Goal: Navigation & Orientation: Find specific page/section

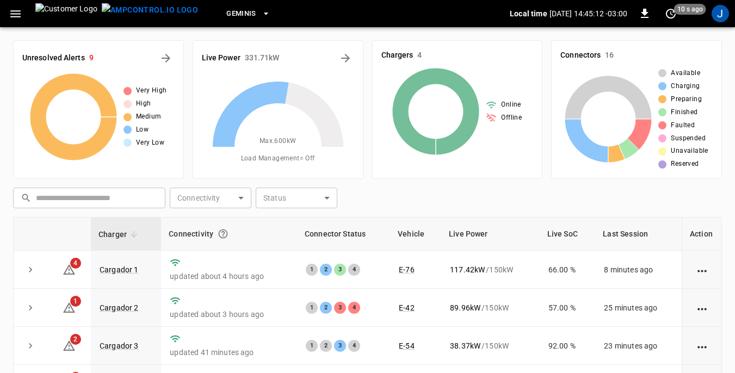
click at [13, 14] on icon "button" at bounding box center [15, 13] width 10 height 7
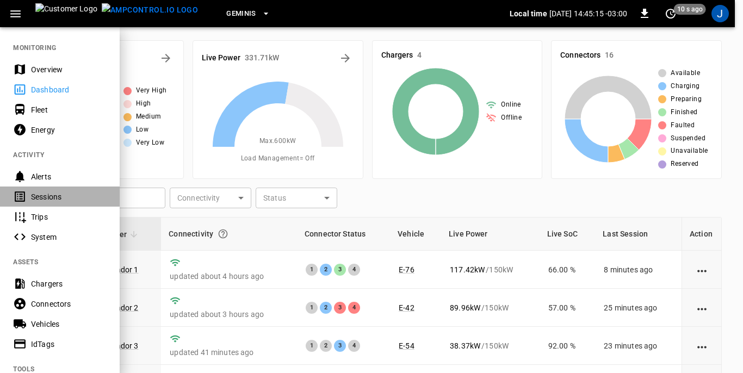
click at [49, 198] on div "Sessions" at bounding box center [69, 197] width 76 height 11
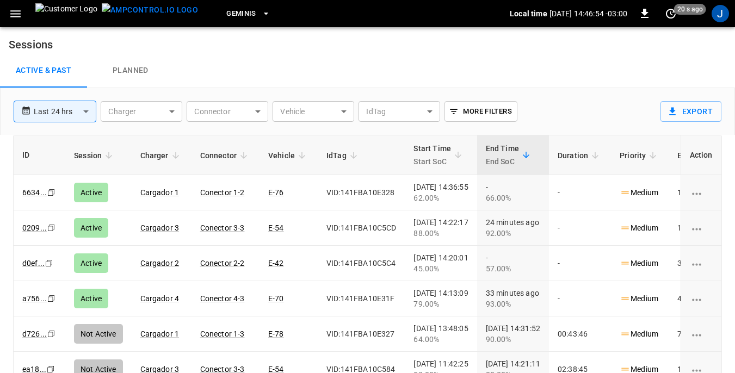
click at [16, 14] on icon "button" at bounding box center [15, 13] width 10 height 7
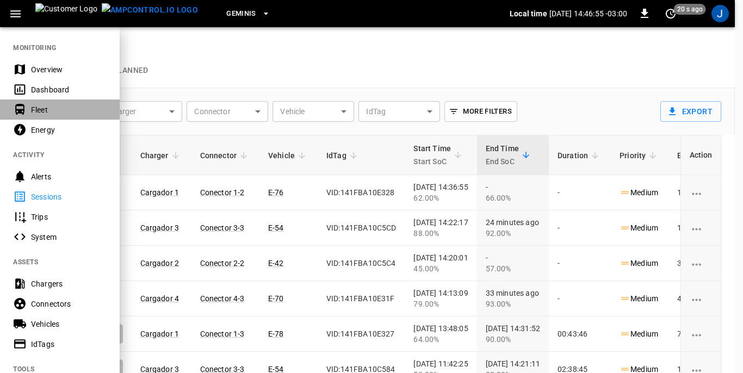
click at [40, 110] on div "Fleet" at bounding box center [69, 109] width 76 height 11
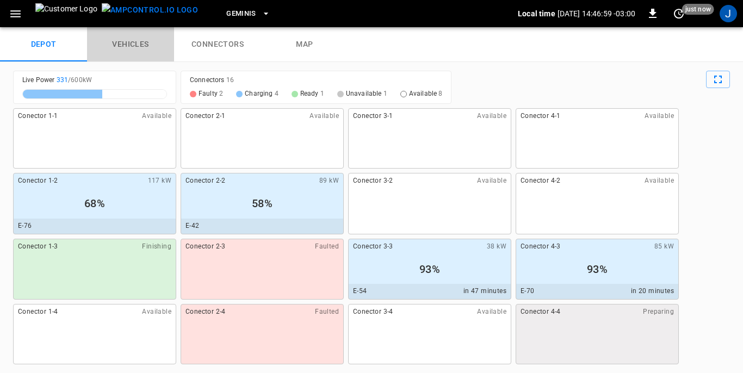
click at [136, 44] on link "vehicles" at bounding box center [130, 44] width 87 height 35
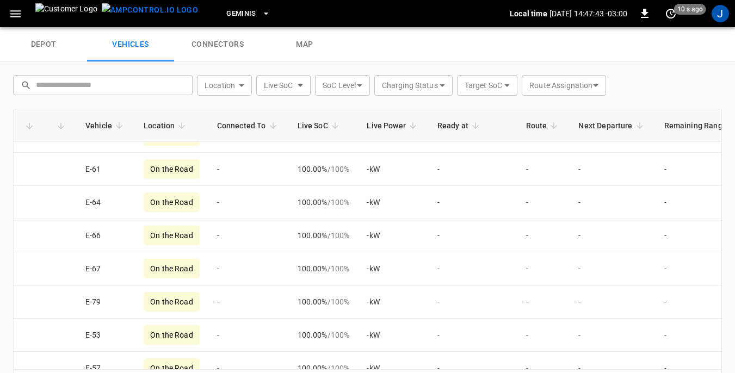
scroll to position [599, 0]
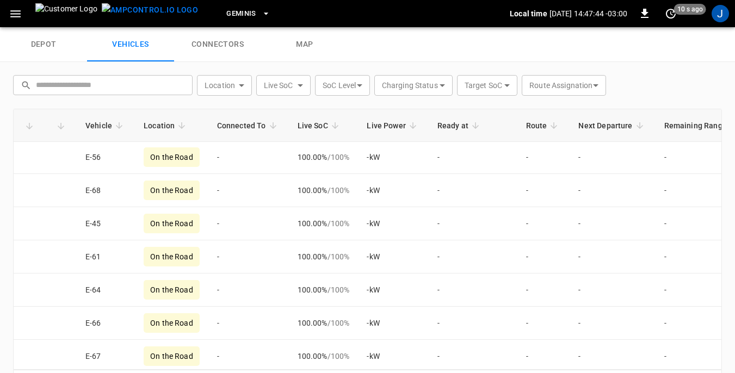
click at [11, 13] on icon "button" at bounding box center [15, 13] width 10 height 7
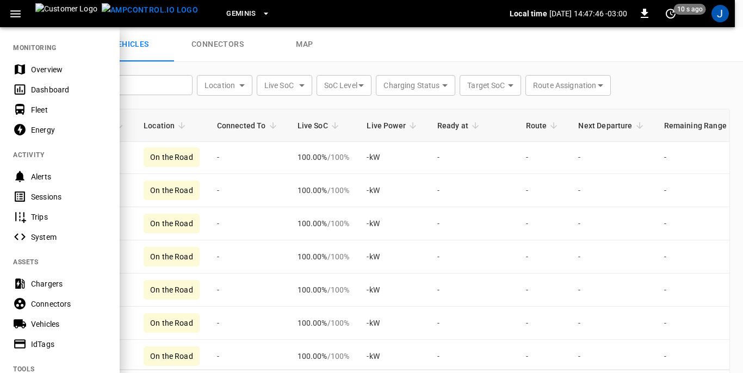
click at [46, 88] on div "Dashboard" at bounding box center [69, 89] width 76 height 11
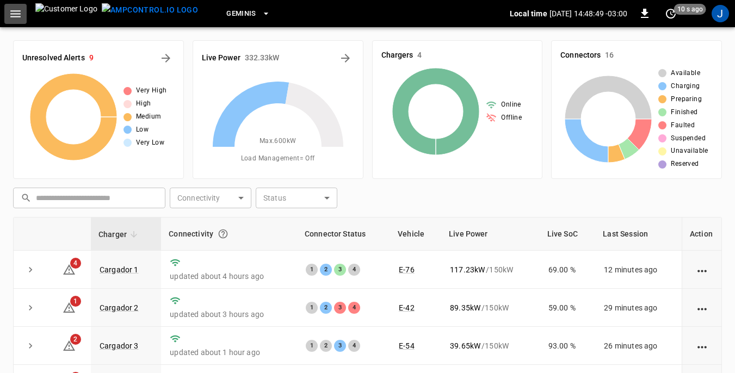
click at [16, 14] on icon "button" at bounding box center [15, 13] width 10 height 7
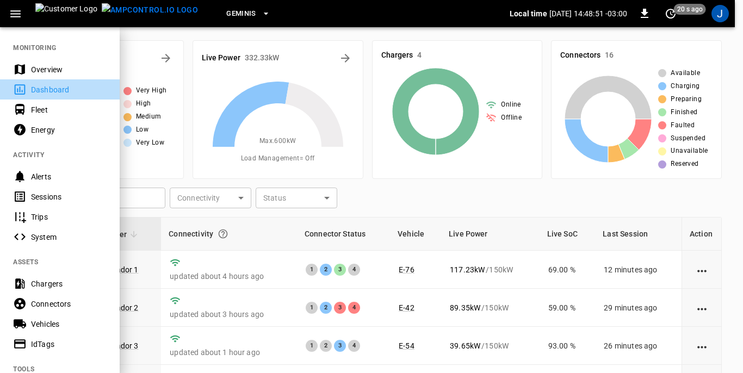
click at [45, 87] on div "Dashboard" at bounding box center [69, 89] width 76 height 11
